Goal: Check status: Check status

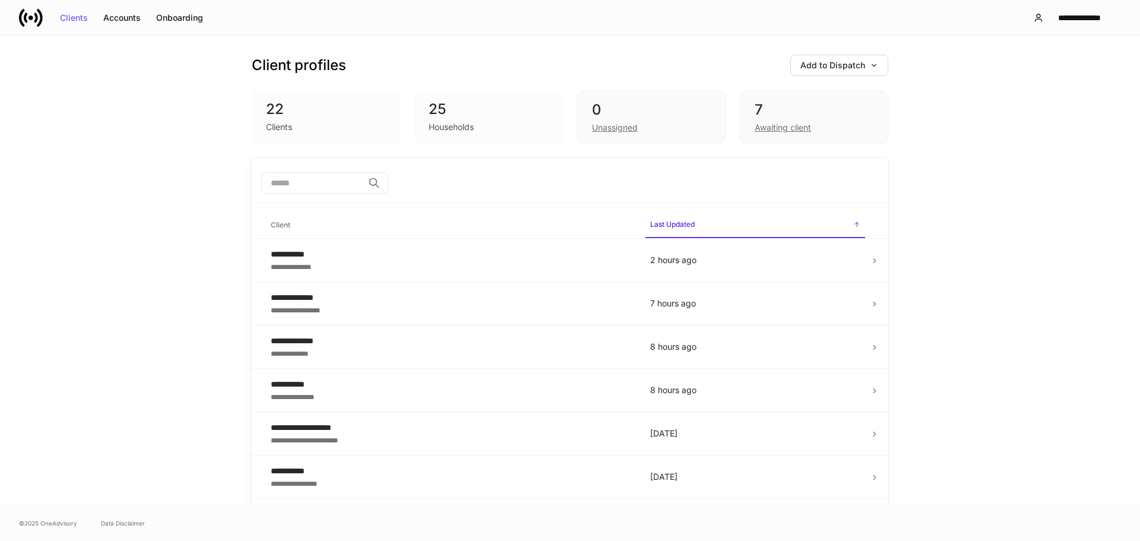
click at [537, 115] on div "25" at bounding box center [489, 109] width 120 height 19
click at [655, 95] on div "0 Unassigned" at bounding box center [651, 116] width 148 height 53
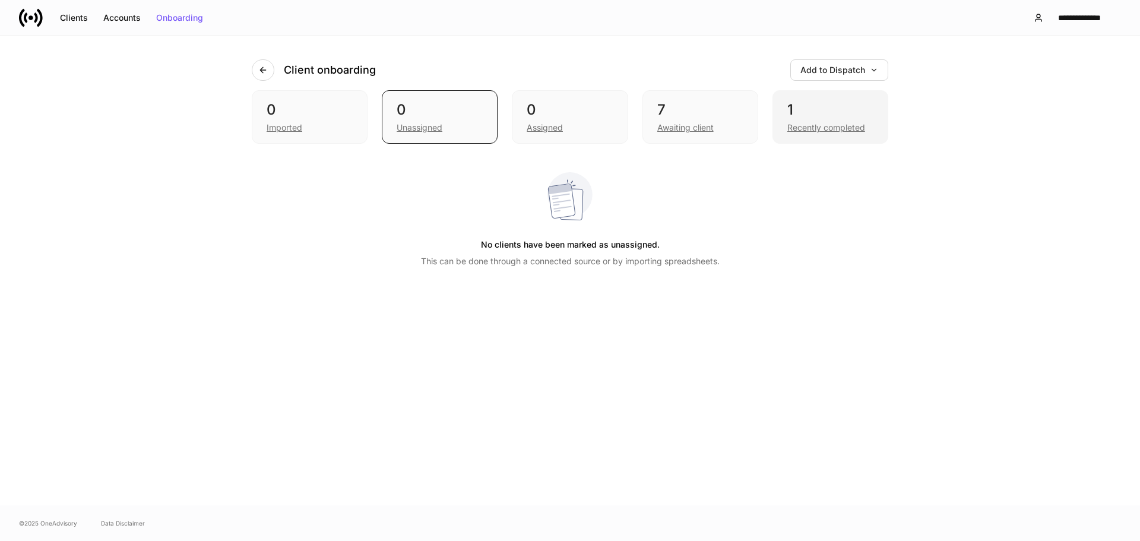
click at [849, 99] on div "1 Recently completed" at bounding box center [831, 116] width 116 height 53
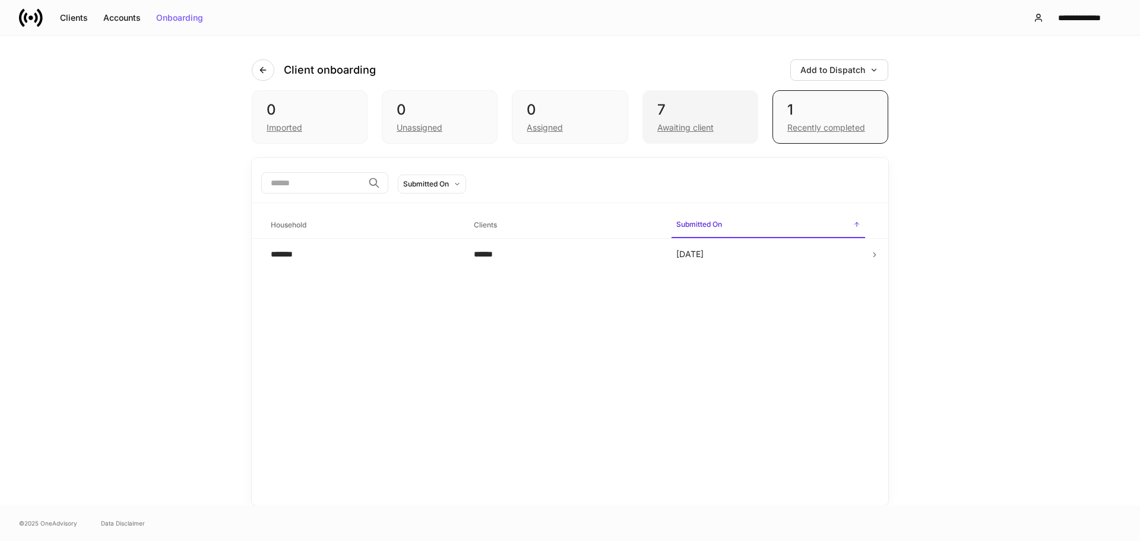
click at [715, 108] on div "7" at bounding box center [700, 109] width 86 height 19
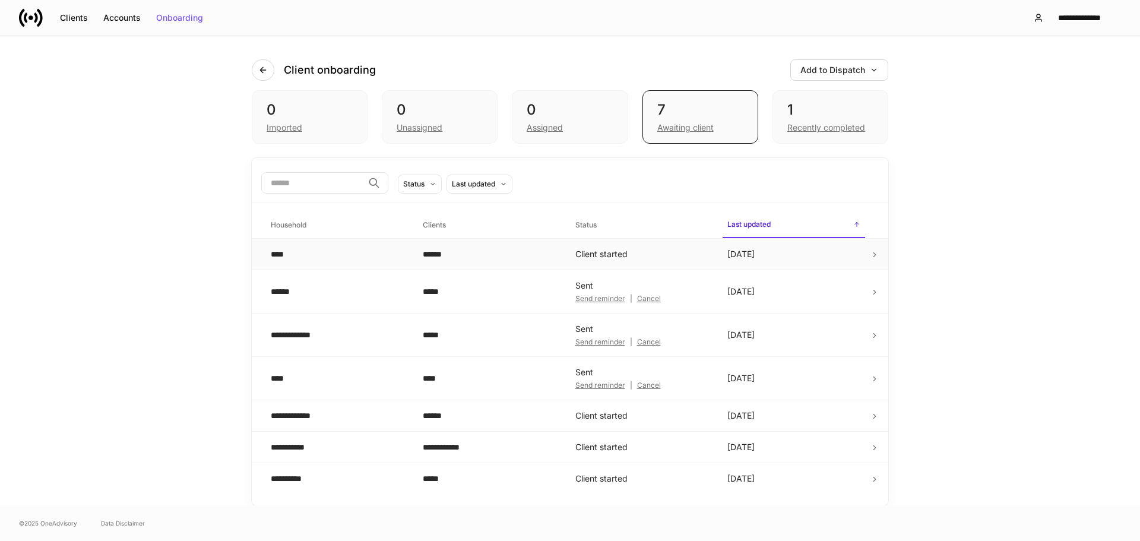
click at [359, 257] on div "****" at bounding box center [337, 254] width 133 height 12
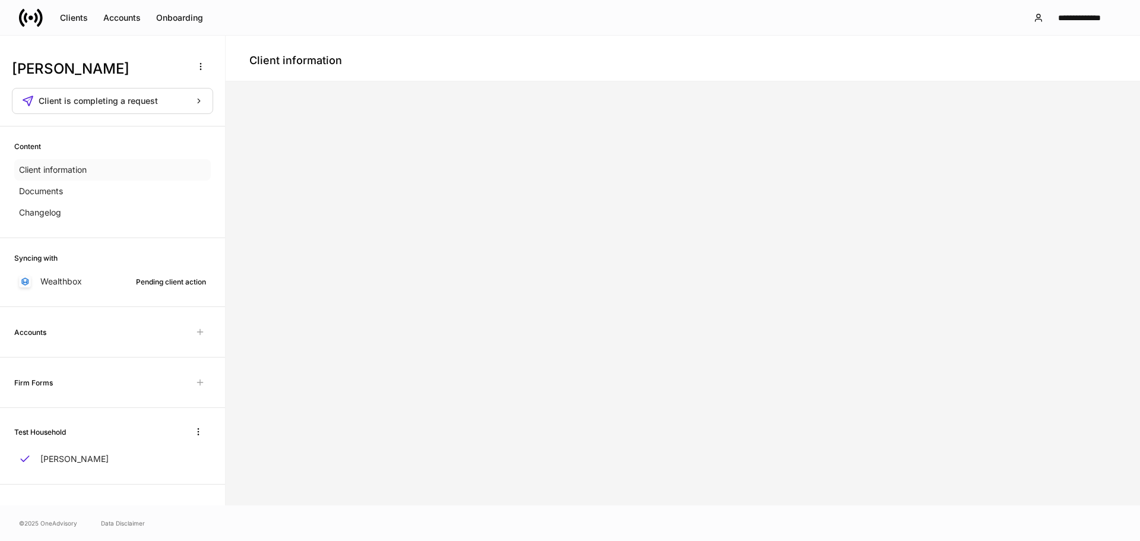
click at [141, 177] on div "Client information" at bounding box center [112, 169] width 197 height 21
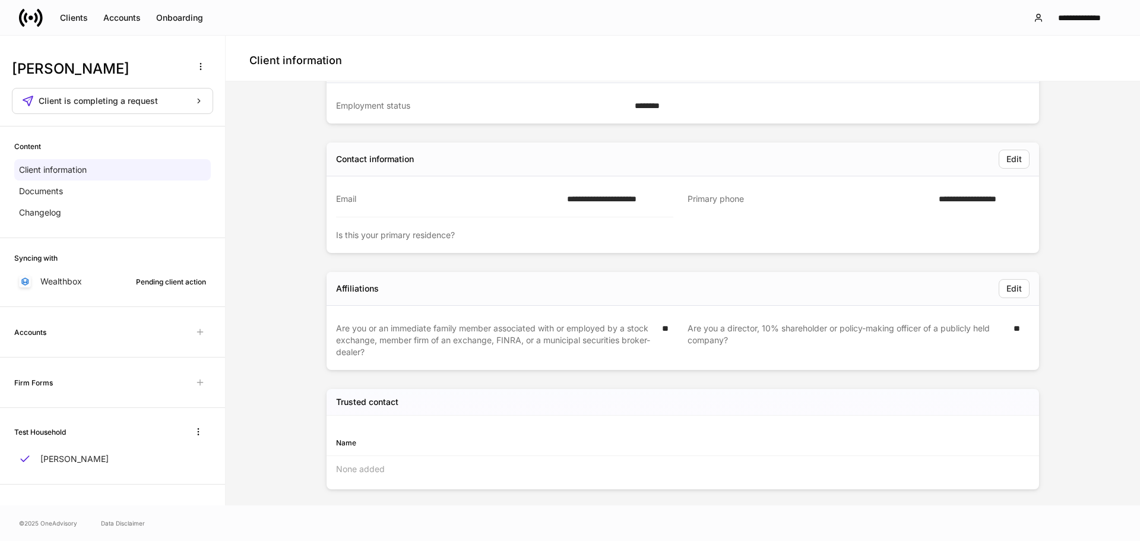
scroll to position [203, 0]
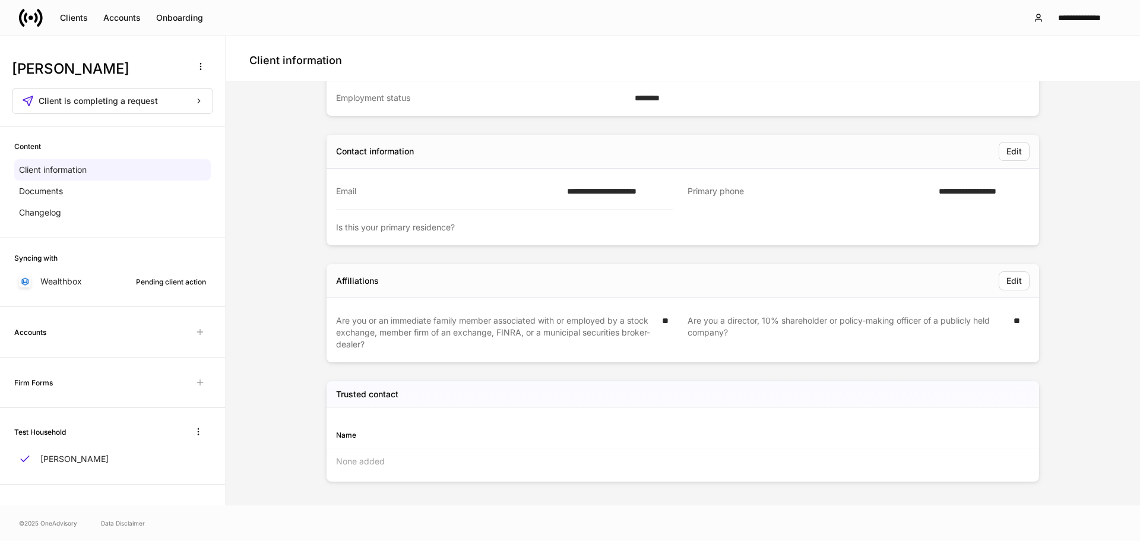
click at [100, 336] on div "Accounts" at bounding box center [112, 331] width 197 height 21
click at [52, 387] on h6 "Firm Forms" at bounding box center [33, 382] width 39 height 11
click at [69, 362] on div "Firm Forms" at bounding box center [112, 383] width 225 height 50
click at [62, 195] on p "Documents" at bounding box center [41, 191] width 44 height 12
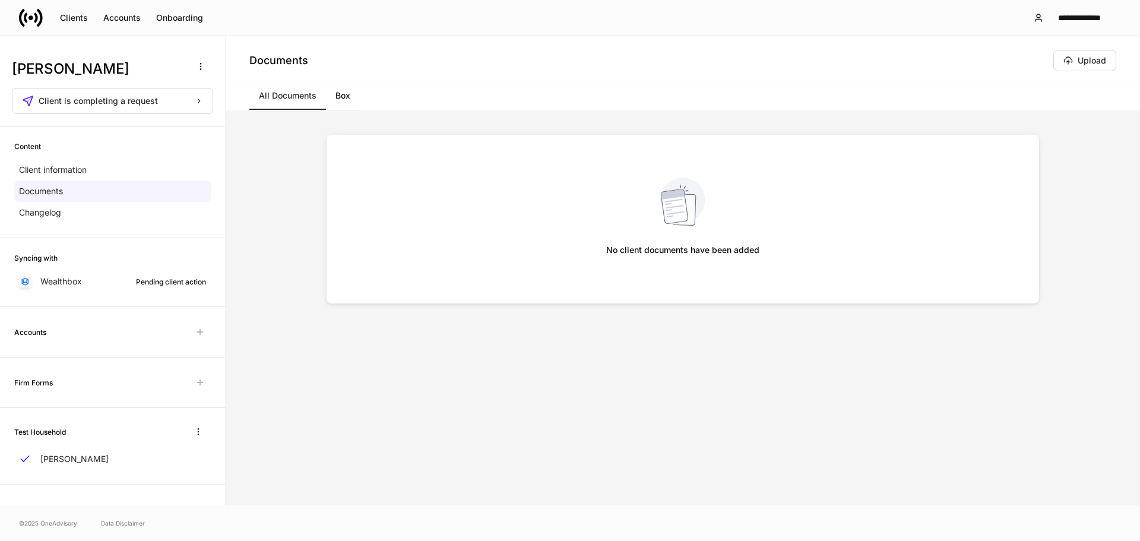
click at [94, 225] on div "Content Client information Documents Changelog" at bounding box center [112, 183] width 225 height 112
click at [93, 216] on div "Changelog" at bounding box center [112, 212] width 197 height 21
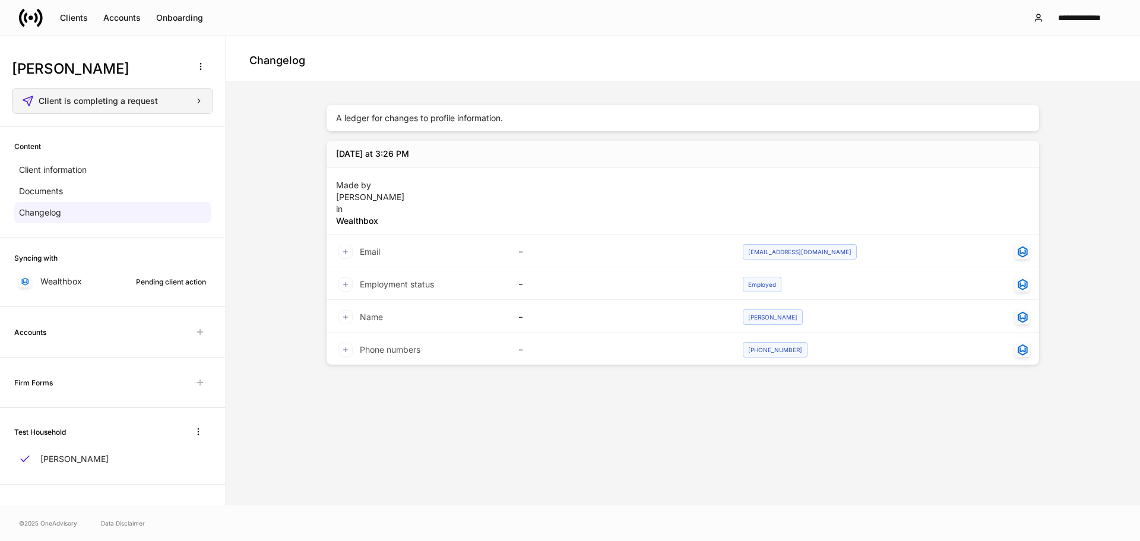
click at [180, 93] on button "Client is completing a request" at bounding box center [112, 101] width 201 height 26
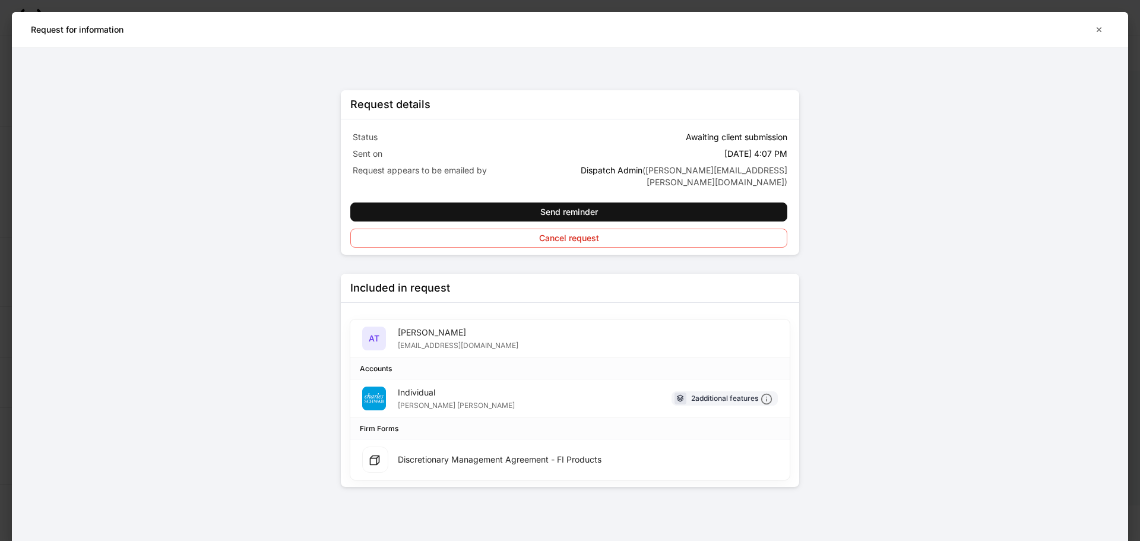
click at [535, 470] on div "Included in request AT [PERSON_NAME] [EMAIL_ADDRESS][DOMAIN_NAME] Accounts Indi…" at bounding box center [570, 380] width 459 height 213
click at [1096, 23] on button "button" at bounding box center [1099, 29] width 20 height 19
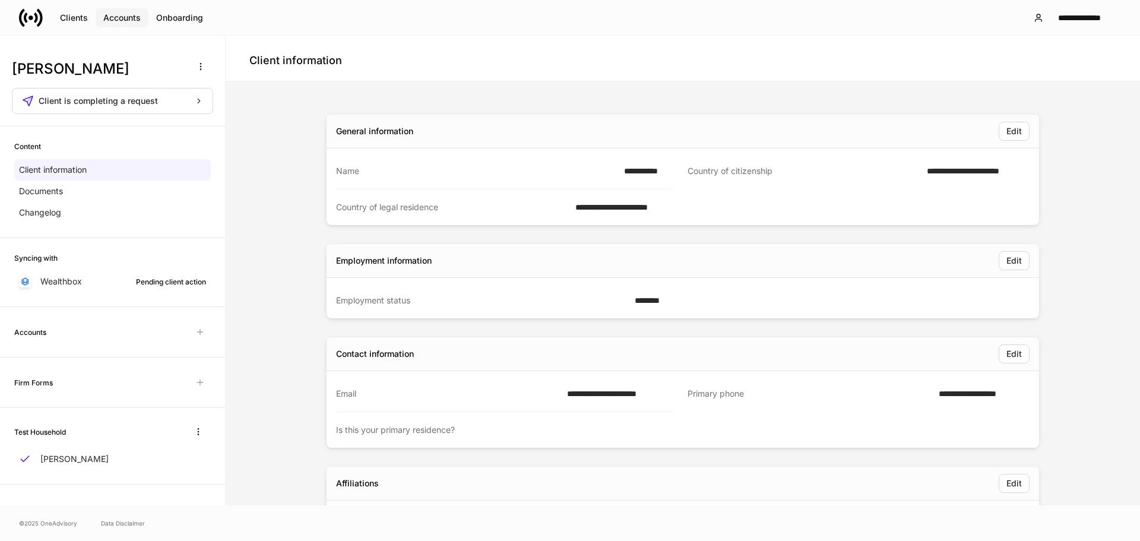
click at [137, 15] on div "Accounts" at bounding box center [121, 18] width 37 height 8
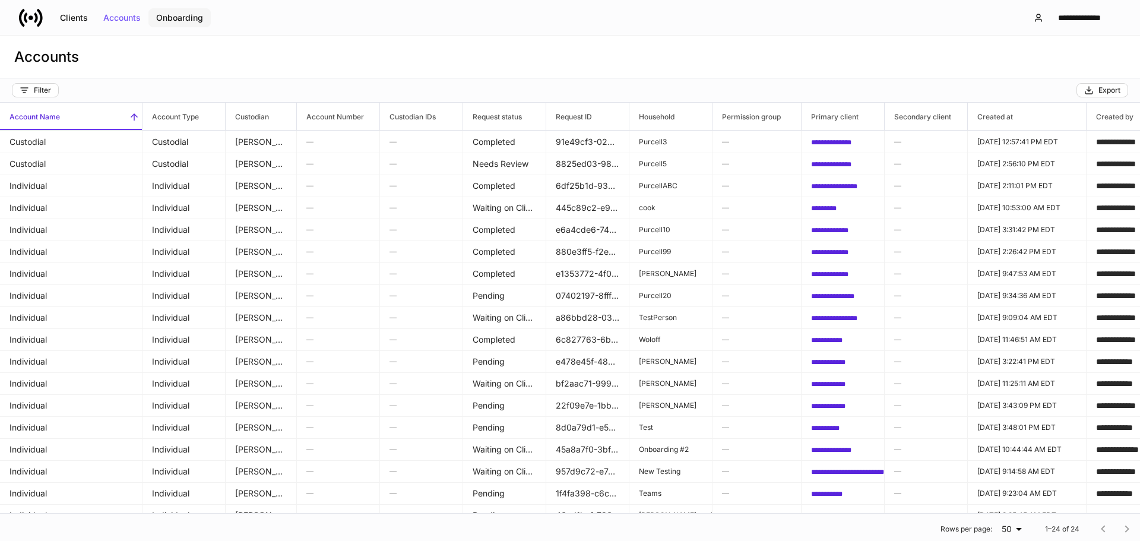
click at [166, 14] on div "Onboarding" at bounding box center [179, 18] width 47 height 8
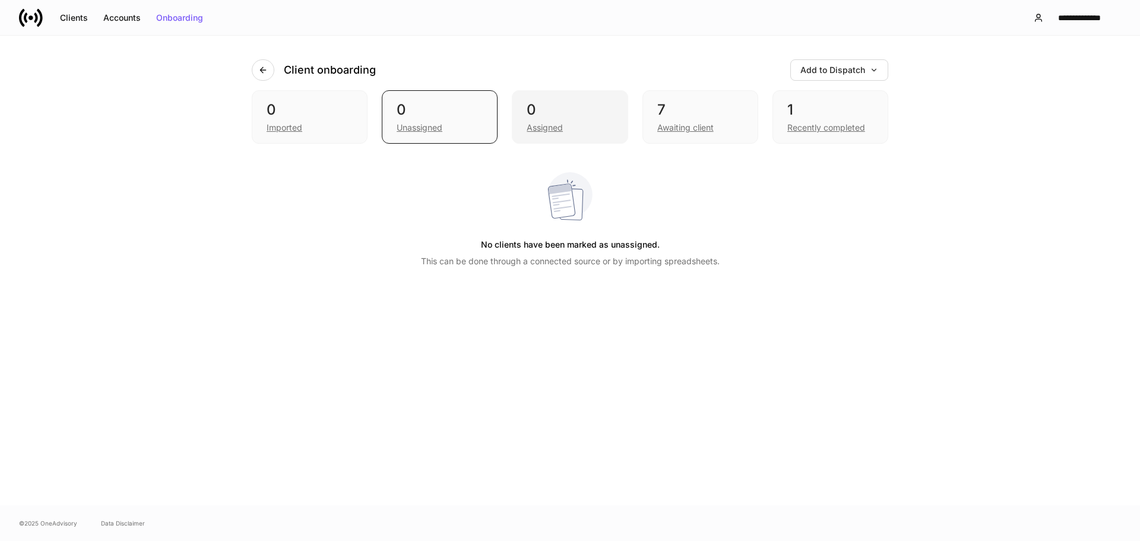
click at [584, 100] on div "0" at bounding box center [570, 109] width 86 height 19
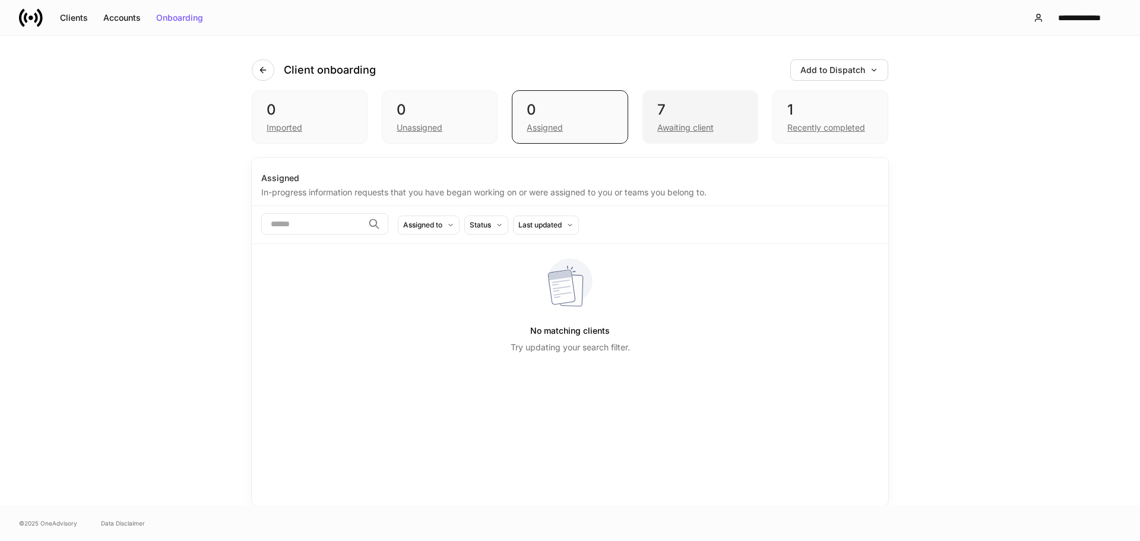
click at [709, 101] on div "7" at bounding box center [700, 109] width 86 height 19
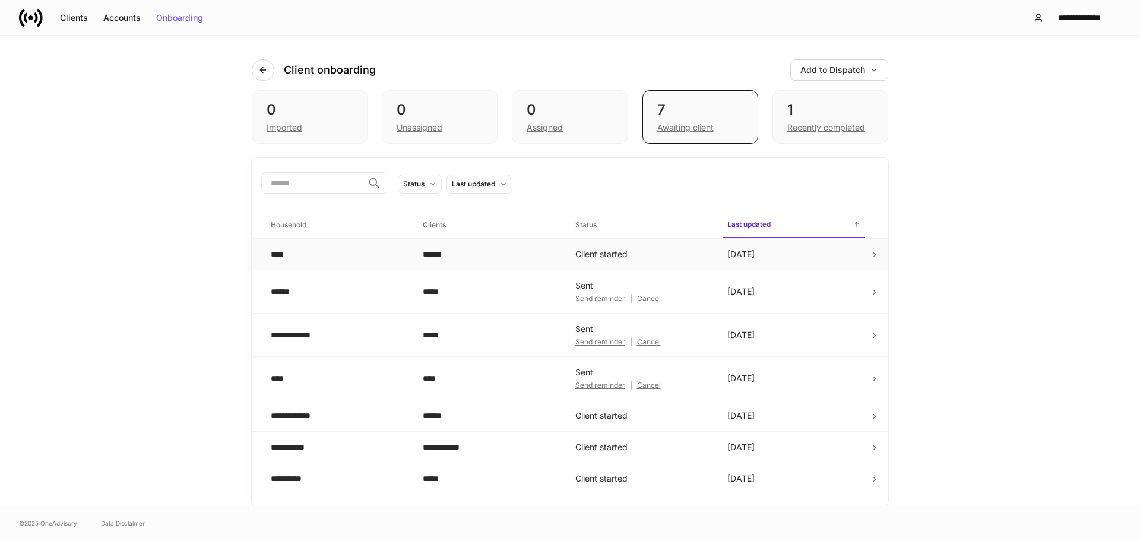
click at [812, 257] on td "[DATE]" at bounding box center [794, 254] width 152 height 31
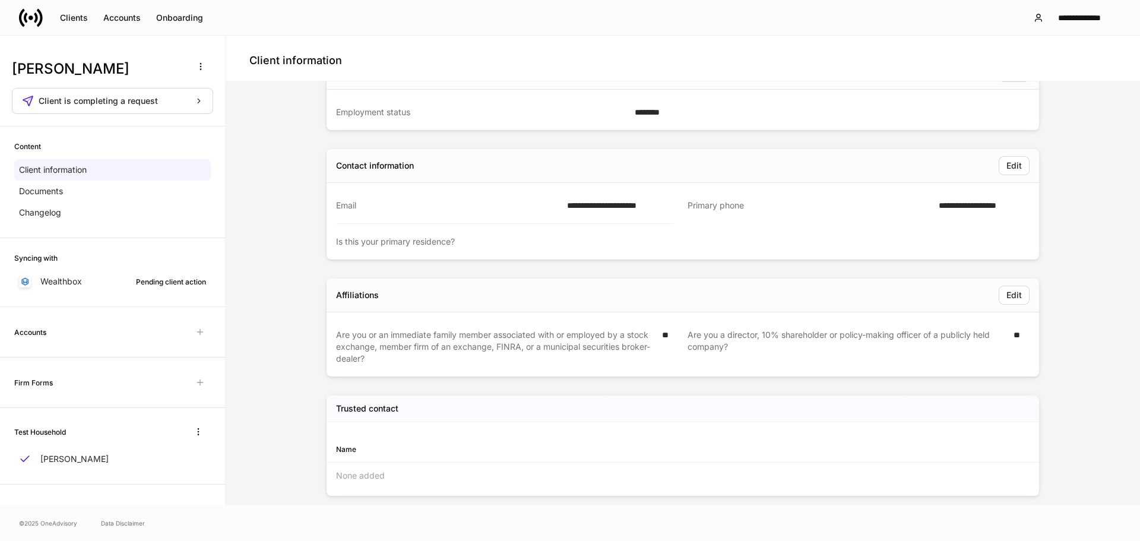
scroll to position [203, 0]
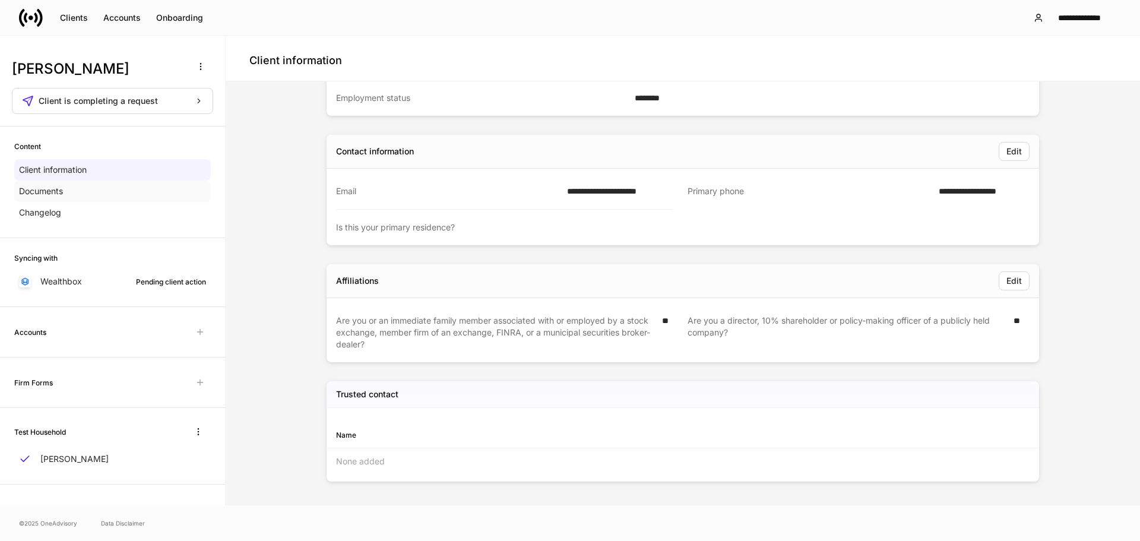
click at [163, 199] on div "Documents" at bounding box center [112, 191] width 197 height 21
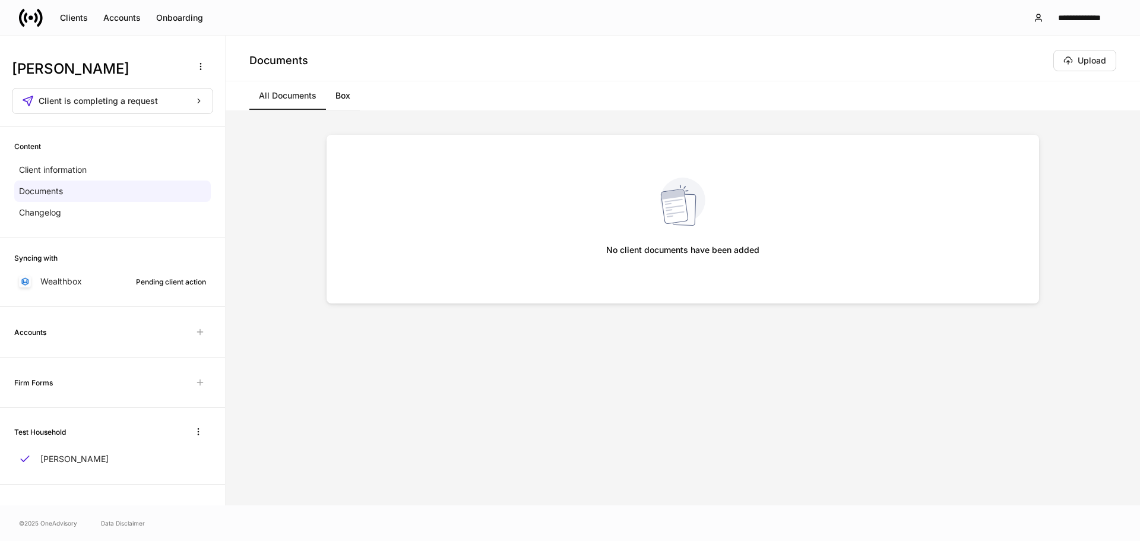
click at [362, 99] on div "All Documents Box" at bounding box center [683, 96] width 915 height 30
click at [358, 97] on link "Box" at bounding box center [343, 95] width 34 height 29
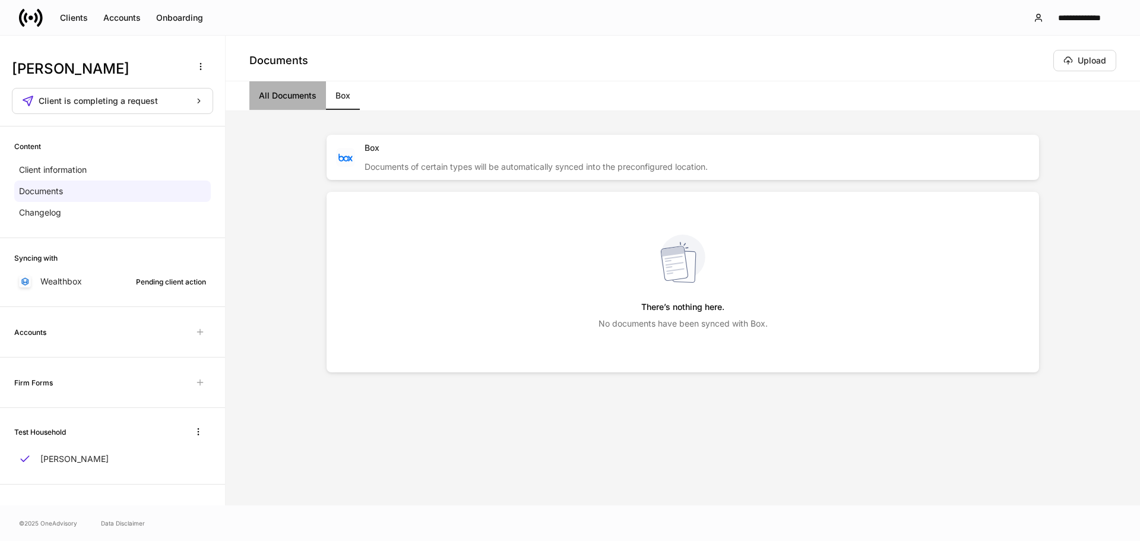
click at [318, 91] on link "All Documents" at bounding box center [287, 95] width 77 height 29
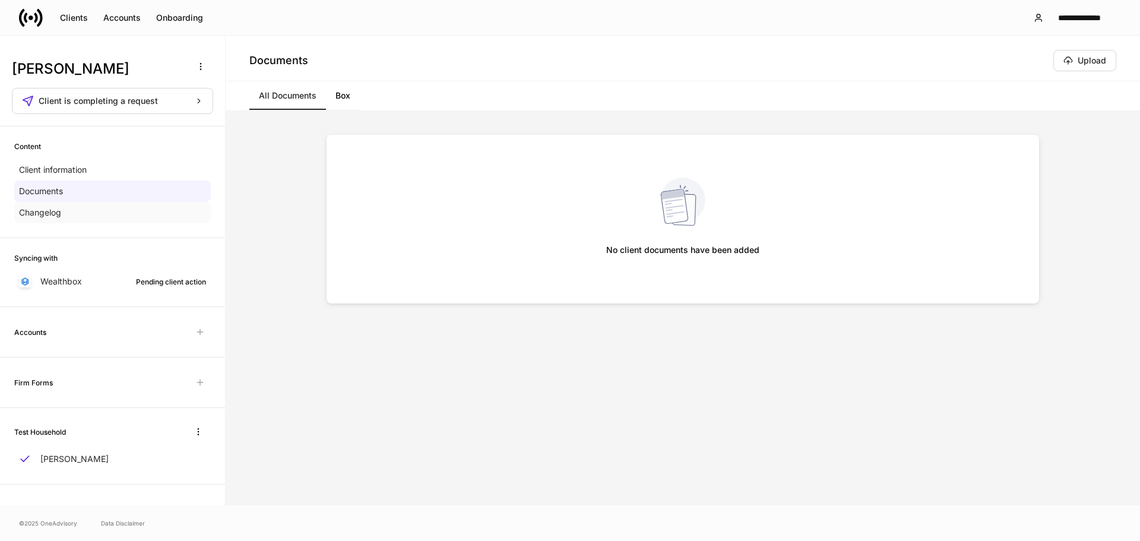
click at [97, 208] on div "Changelog" at bounding box center [112, 212] width 197 height 21
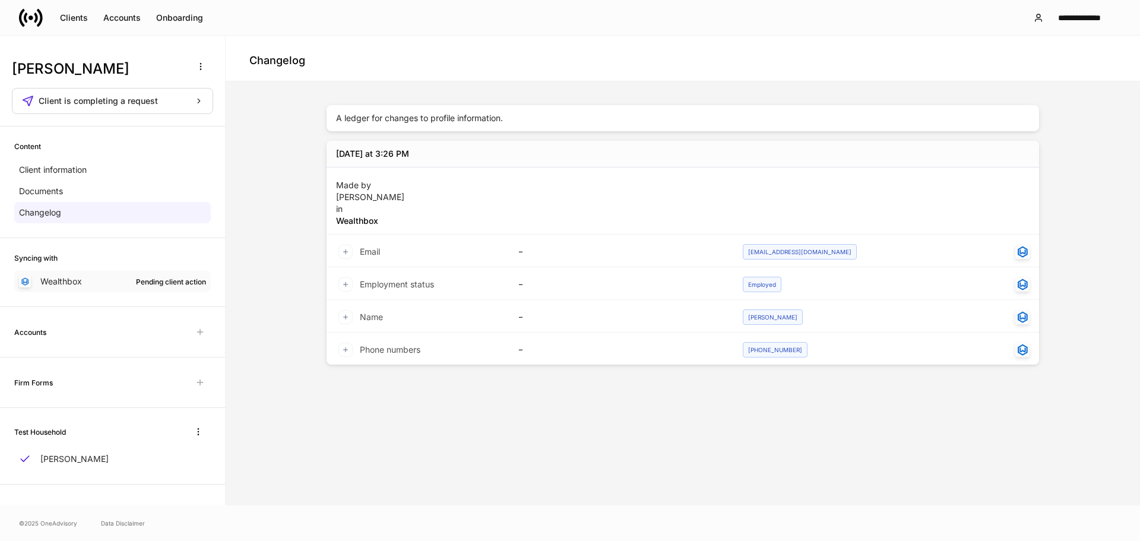
click at [85, 282] on div "Wealthbox Pending client action" at bounding box center [112, 281] width 197 height 21
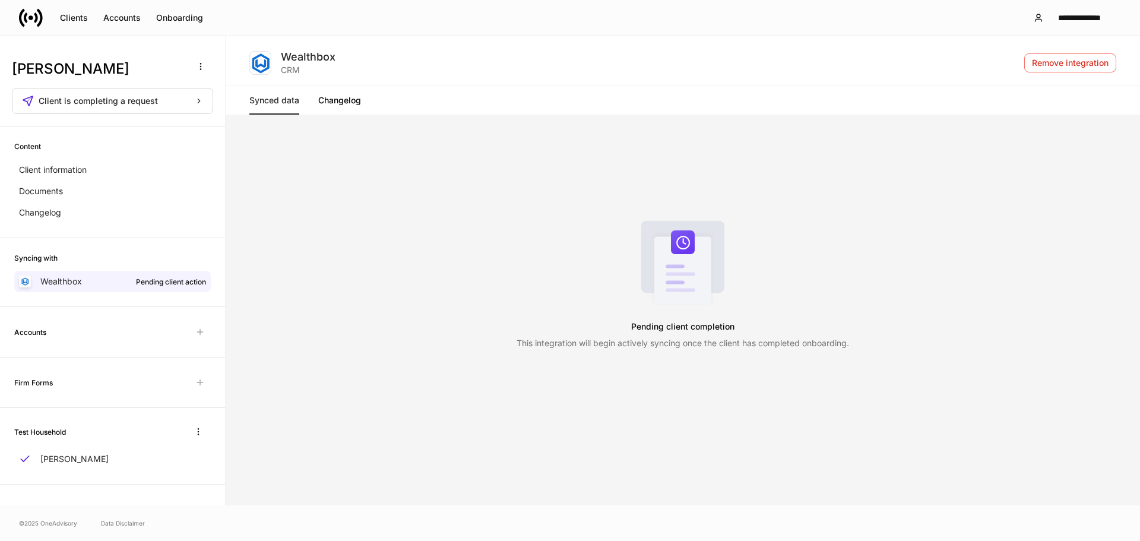
click at [320, 93] on link "Changelog" at bounding box center [339, 100] width 43 height 29
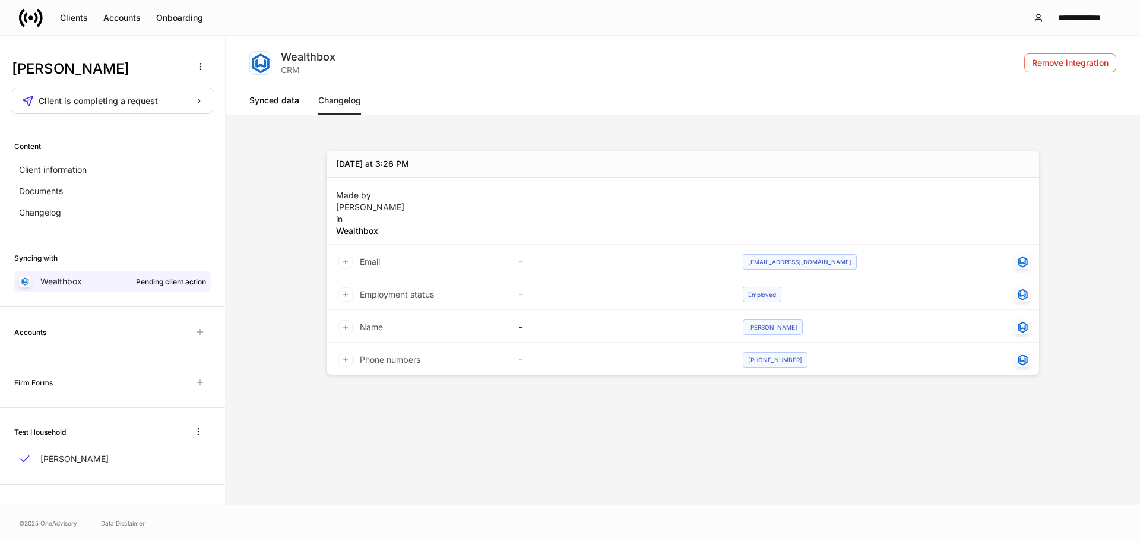
click at [124, 334] on div "Accounts" at bounding box center [112, 331] width 197 height 21
drag, startPoint x: 124, startPoint y: 334, endPoint x: 133, endPoint y: 346, distance: 15.3
click at [125, 334] on div "Accounts" at bounding box center [112, 331] width 197 height 21
click at [109, 374] on div "Firm Forms" at bounding box center [112, 382] width 197 height 21
click at [195, 383] on span "Unavailable with outstanding requests for information" at bounding box center [199, 382] width 21 height 21
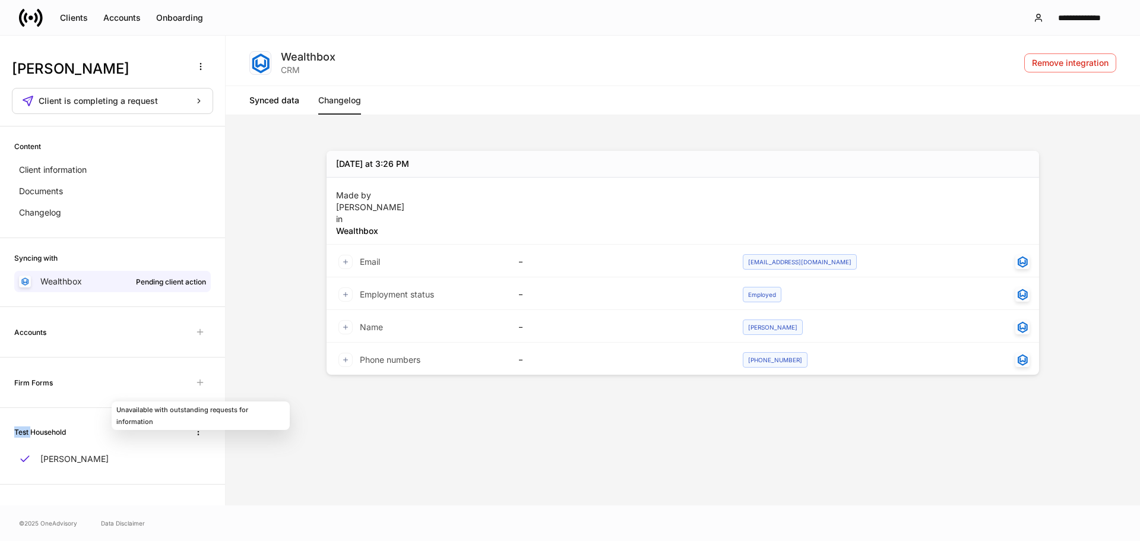
click at [195, 383] on span "Unavailable with outstanding requests for information" at bounding box center [199, 382] width 21 height 21
click at [89, 450] on div "[PERSON_NAME]" at bounding box center [112, 458] width 197 height 21
